Goal: Task Accomplishment & Management: Manage account settings

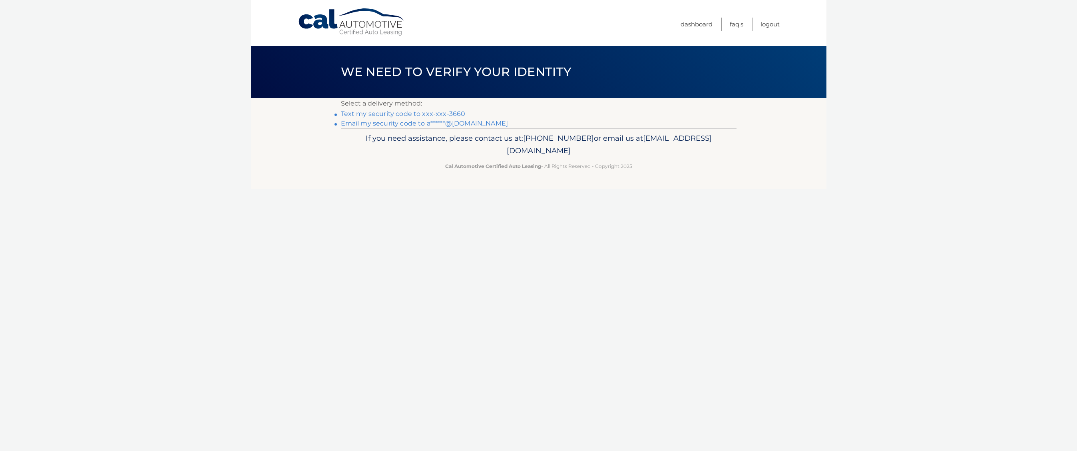
click at [389, 113] on link "Text my security code to xxx-xxx-3660" at bounding box center [403, 114] width 125 height 8
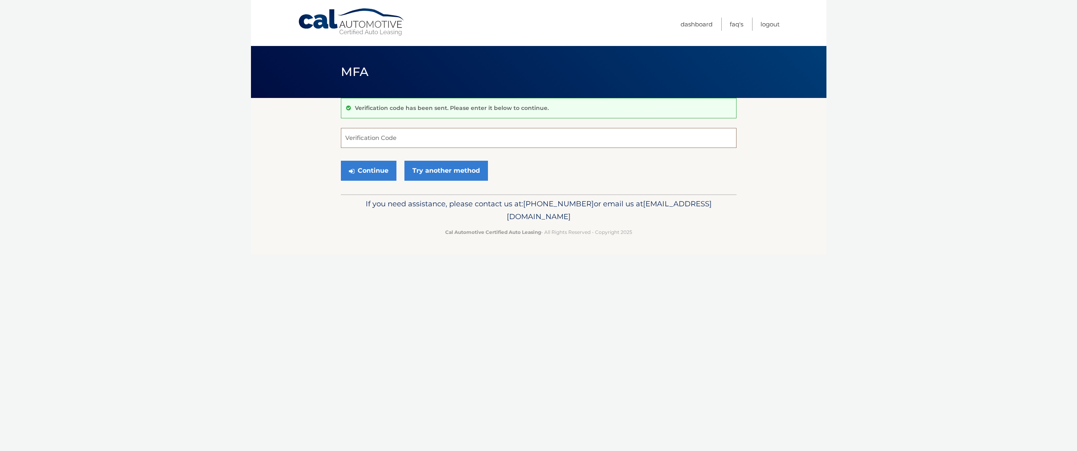
click at [408, 133] on input "Verification Code" at bounding box center [538, 138] width 395 height 20
type input "044866"
click at [341, 161] on button "Continue" at bounding box center [369, 171] width 56 height 20
